Goal: Task Accomplishment & Management: Manage account settings

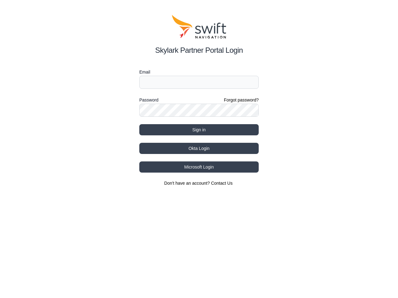
click at [199, 101] on div "Password Forgot password?" at bounding box center [198, 99] width 119 height 7
click at [199, 72] on label "Email" at bounding box center [198, 71] width 119 height 7
click at [148, 100] on label "Password" at bounding box center [148, 99] width 19 height 7
click at [199, 130] on button "Sign in" at bounding box center [198, 129] width 119 height 11
click at [199, 148] on button "Okta Login" at bounding box center [198, 148] width 119 height 11
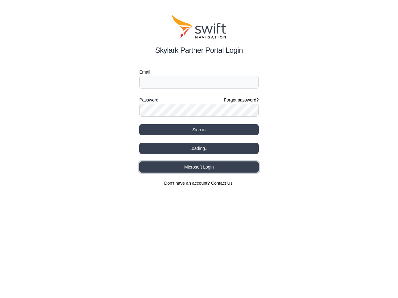
click at [199, 167] on button "Microsoft Login" at bounding box center [198, 167] width 119 height 11
